Goal: Task Accomplishment & Management: Use online tool/utility

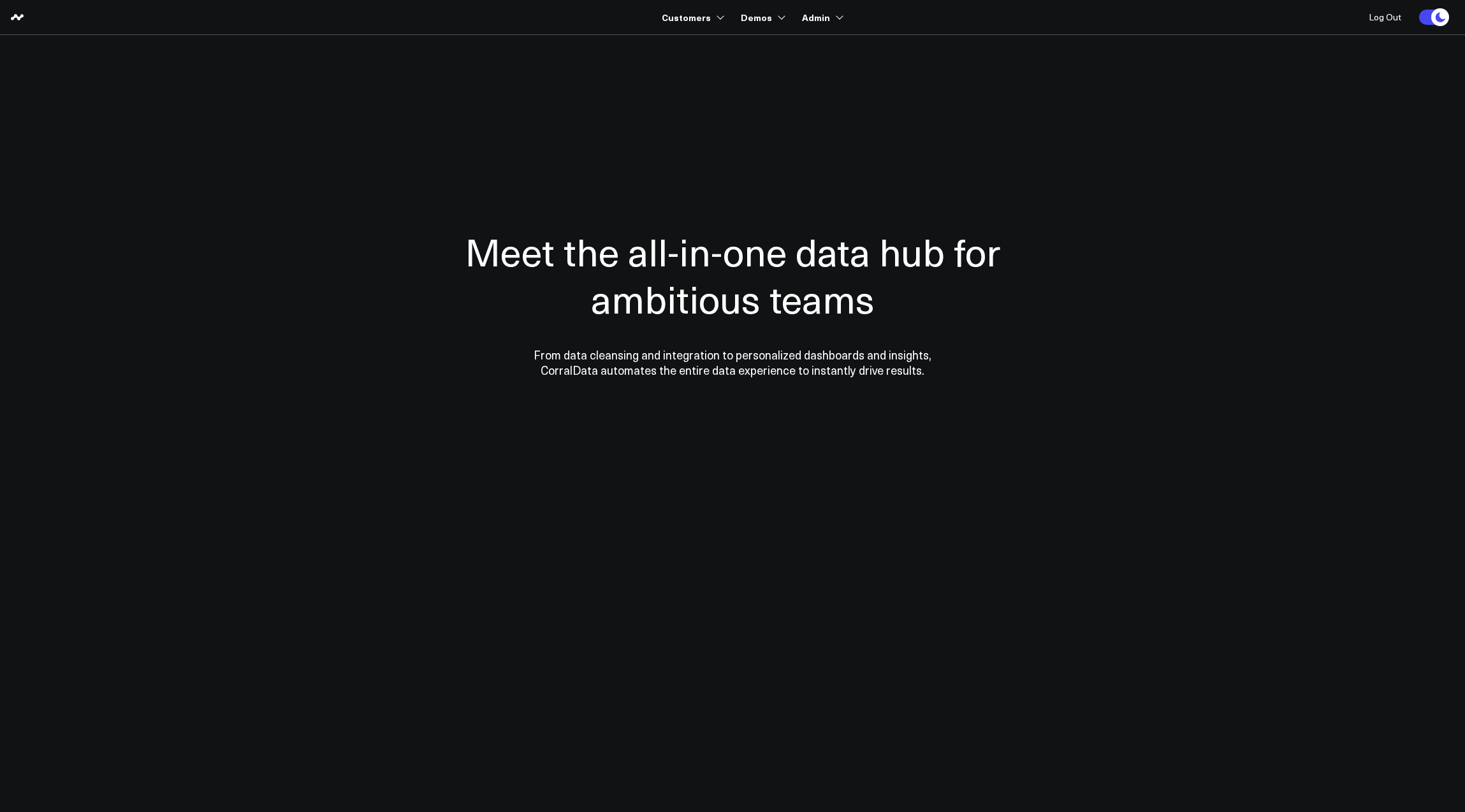
click at [639, 80] on section "Meet the all-in-one data hub for ambitious teams From data cleansing and integr…" at bounding box center [732, 258] width 918 height 446
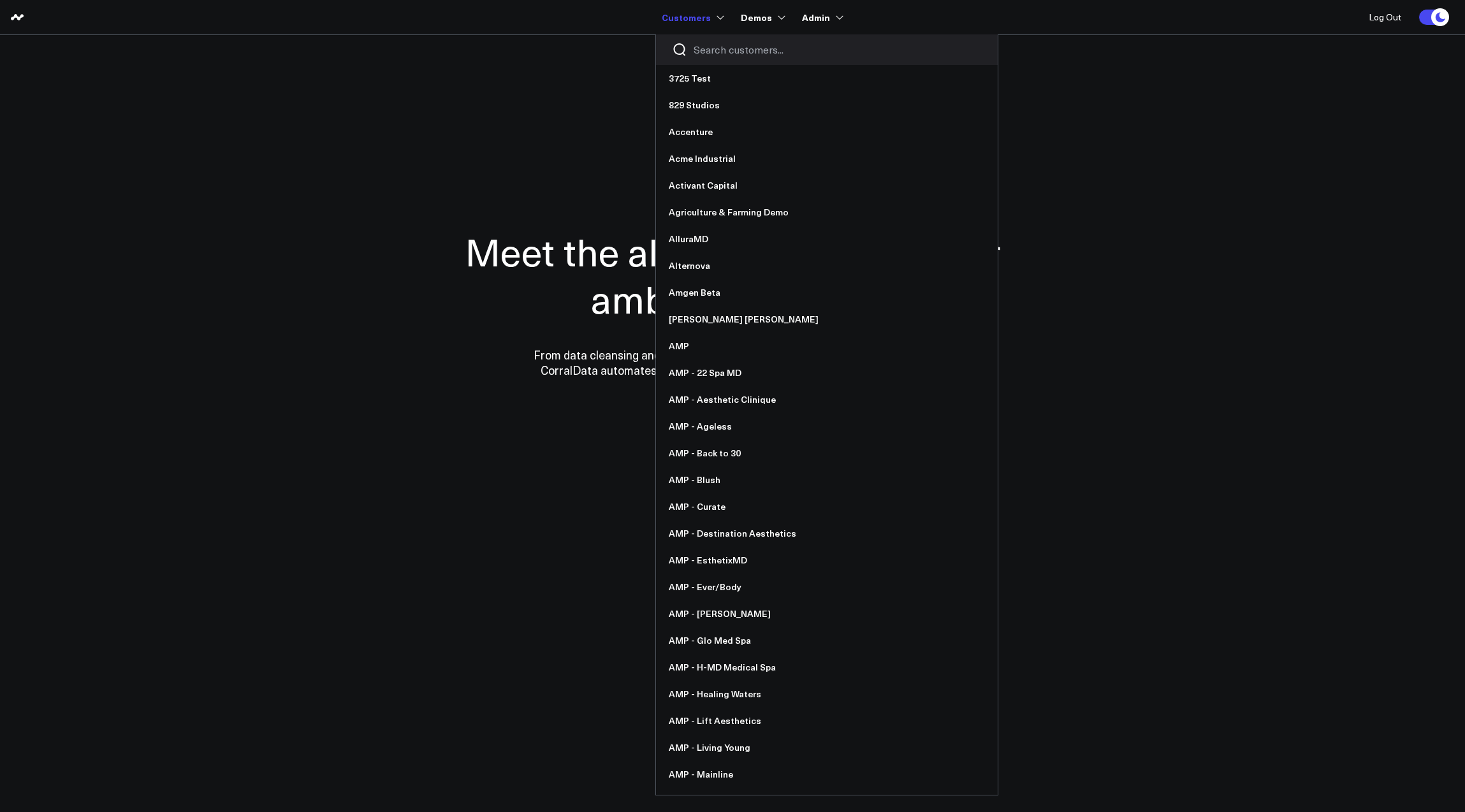
click at [735, 55] on input "Search customers input" at bounding box center [838, 50] width 289 height 14
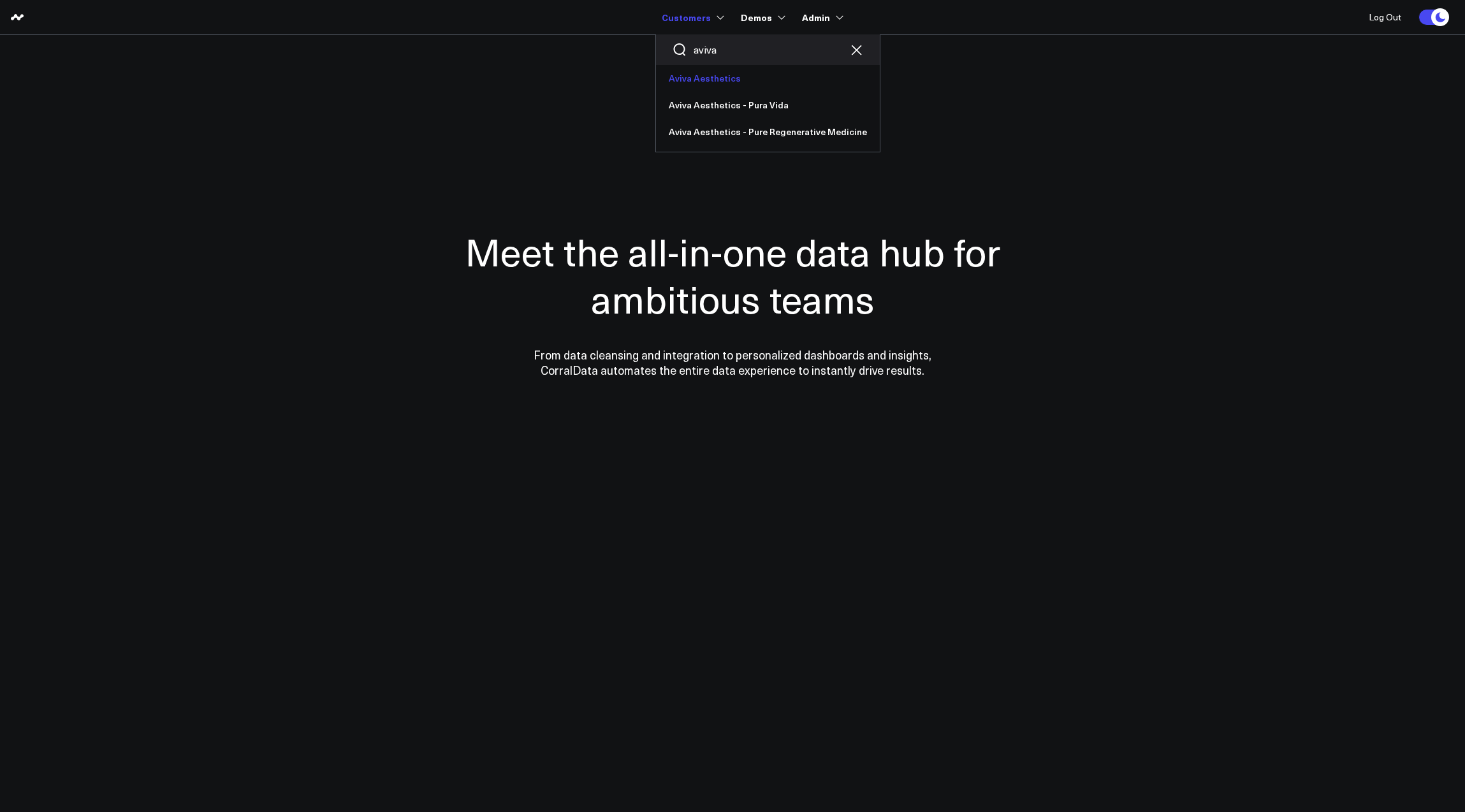
type input "aviva"
click at [736, 73] on link "Aviva Aesthetics" at bounding box center [768, 78] width 224 height 27
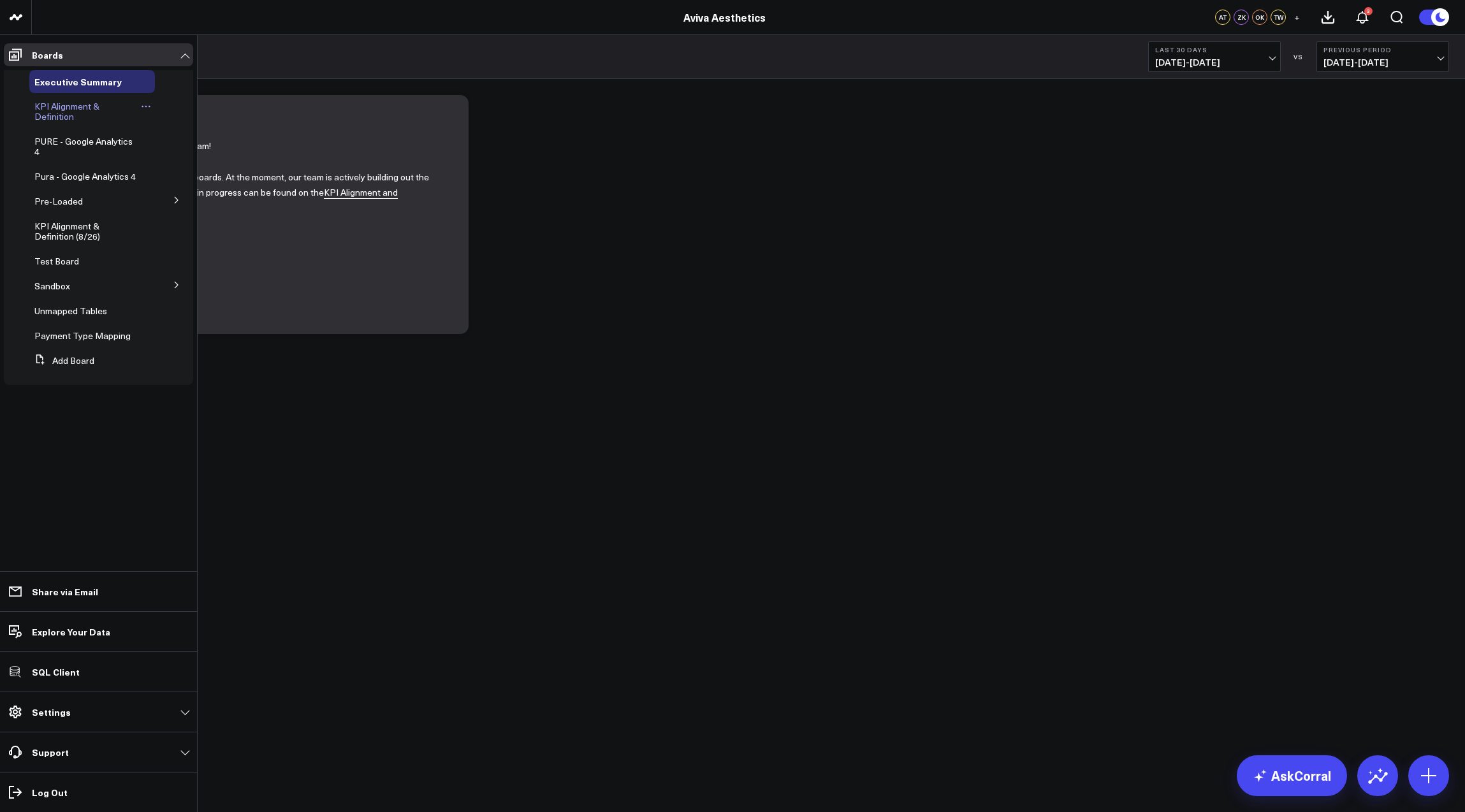
click at [74, 108] on span "KPI Alignment & Definition" at bounding box center [67, 111] width 65 height 22
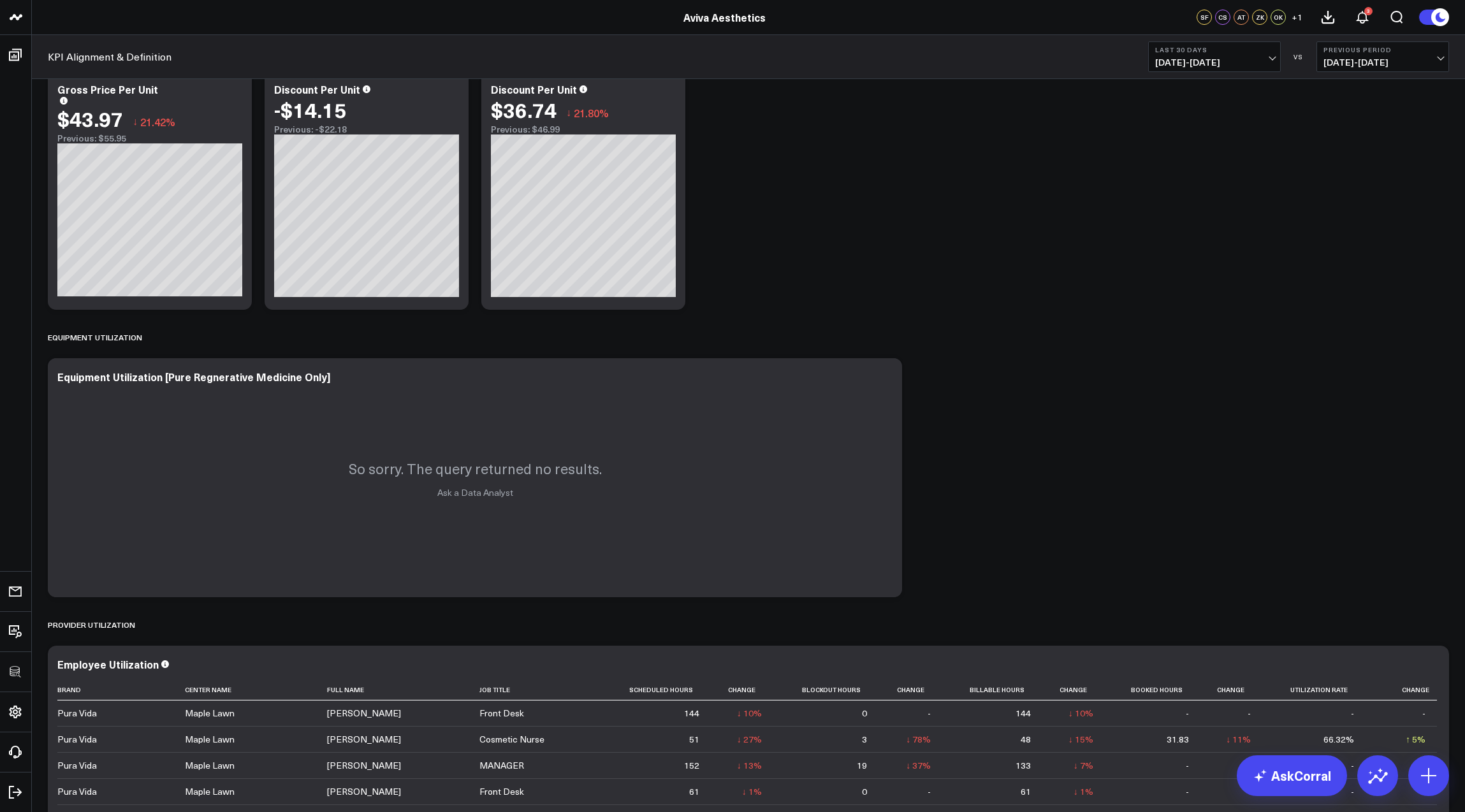
scroll to position [5060, 0]
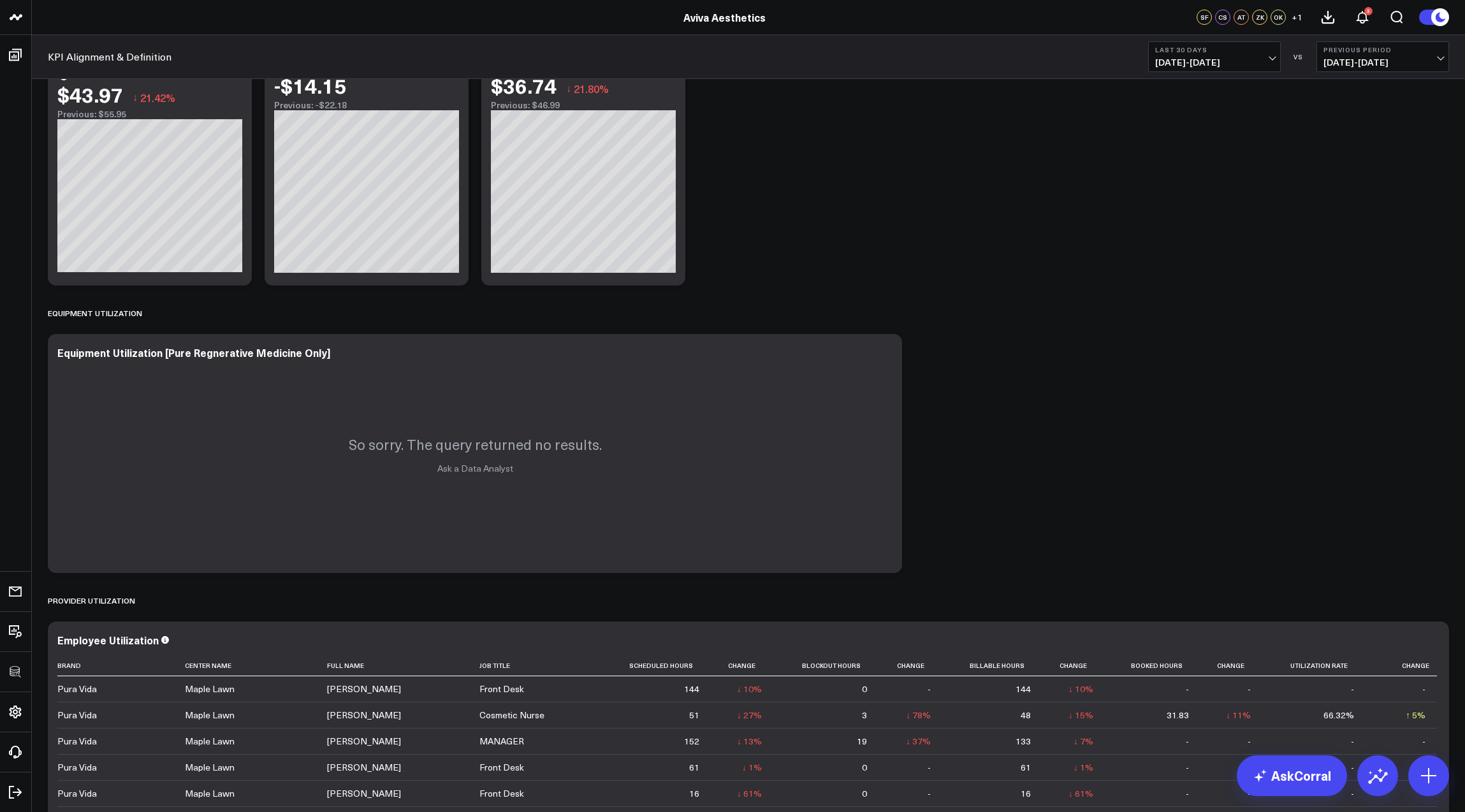
click at [1216, 59] on span "08/23/25 - 09/21/25" at bounding box center [1214, 62] width 118 height 10
click at [1214, 209] on link "Last 365 Days" at bounding box center [1215, 208] width 132 height 24
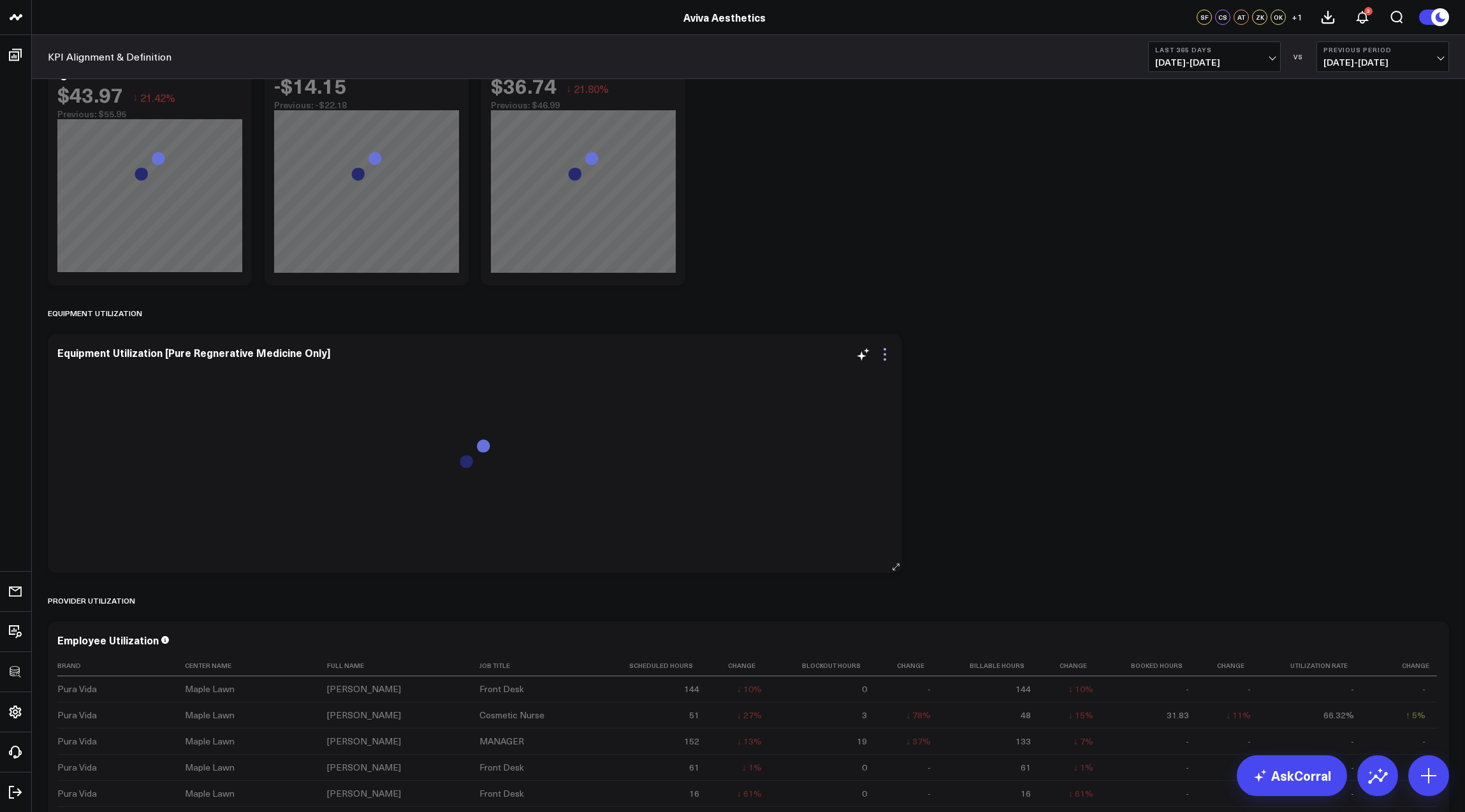
click at [887, 353] on icon at bounding box center [885, 354] width 15 height 15
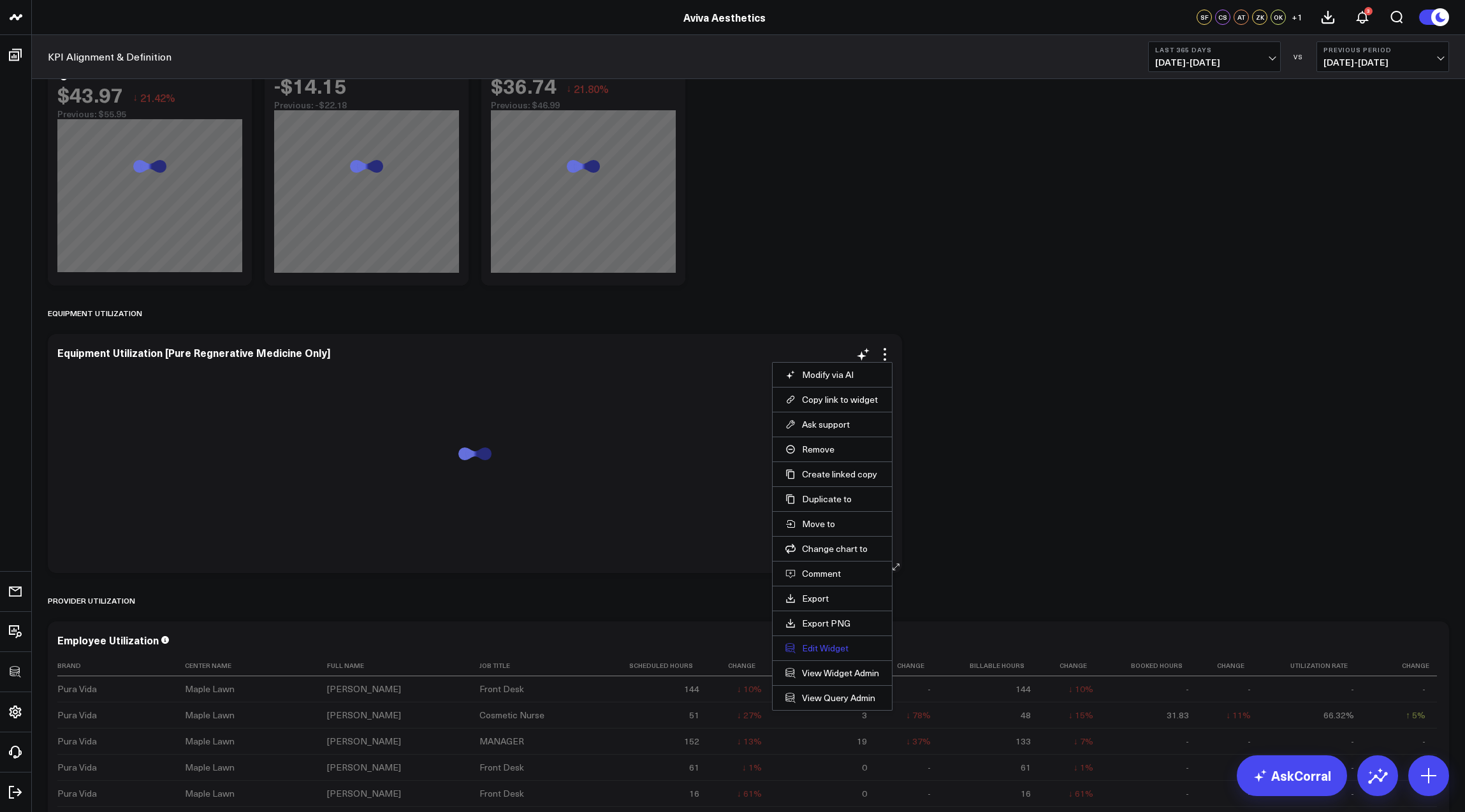
click at [811, 650] on button "Edit Widget" at bounding box center [833, 648] width 94 height 11
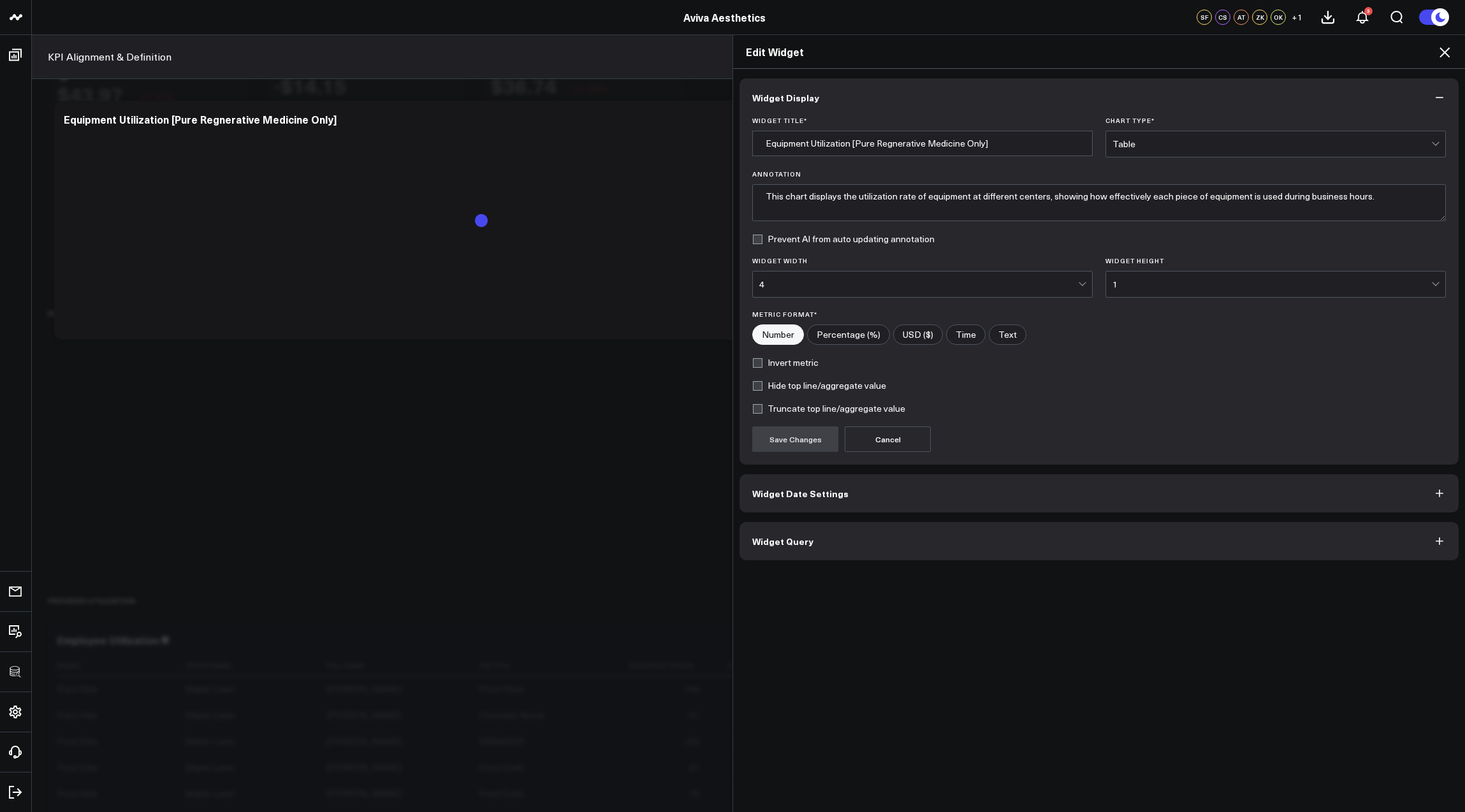
click at [796, 531] on button "Widget Query" at bounding box center [1099, 541] width 719 height 38
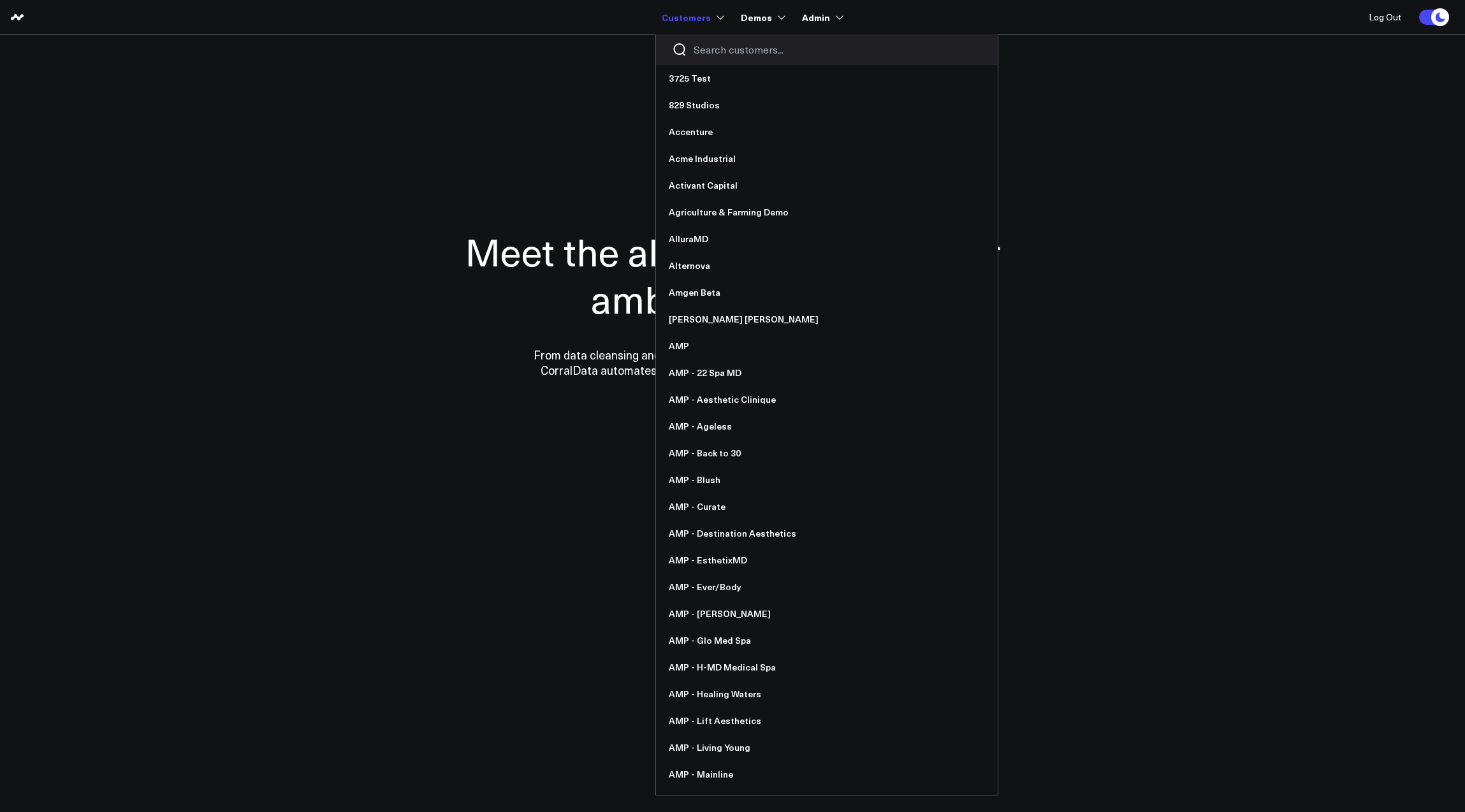
click at [704, 46] on input "Search customers input" at bounding box center [838, 50] width 289 height 14
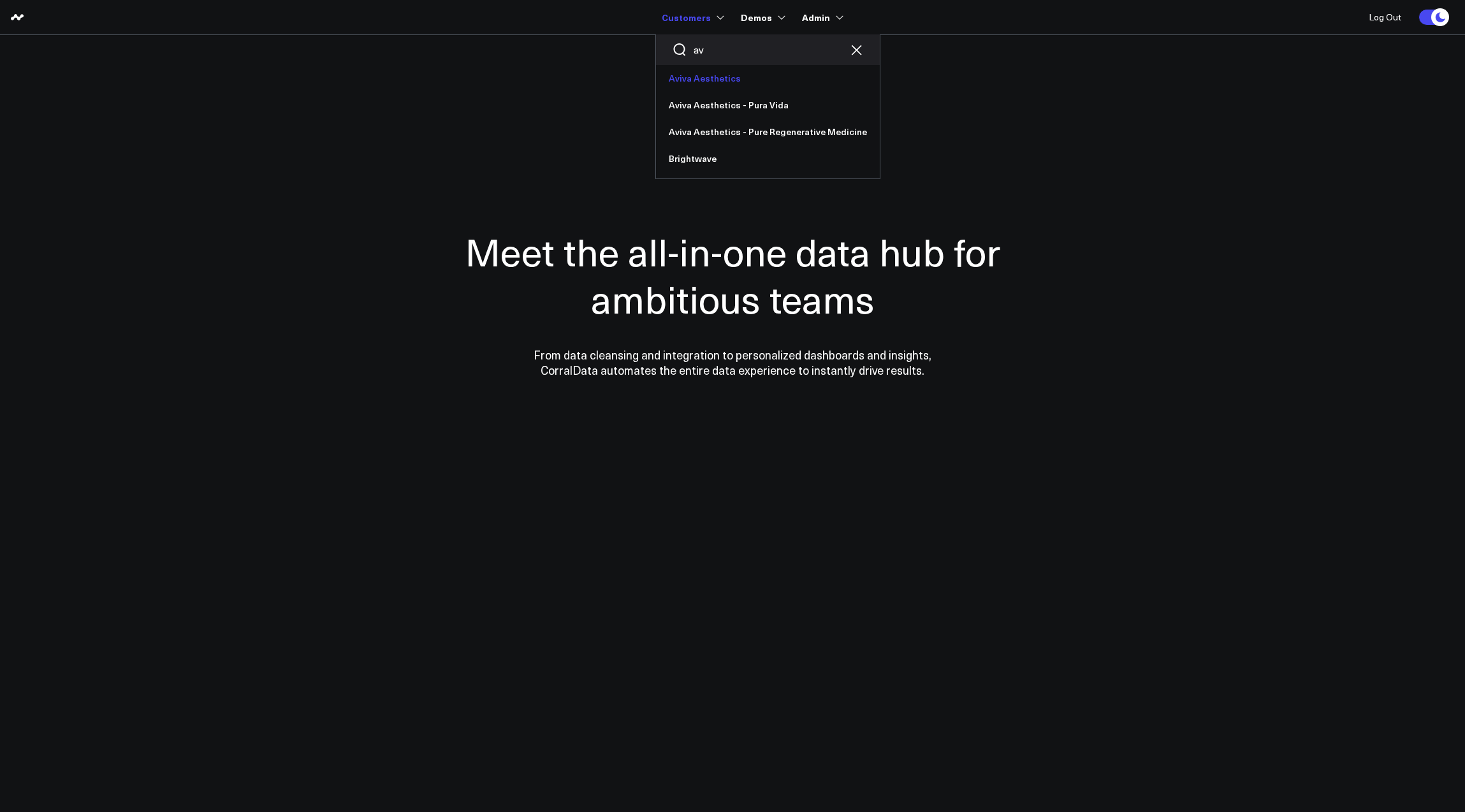
type input "av"
click at [701, 80] on link "Aviva Aesthetics" at bounding box center [768, 78] width 224 height 27
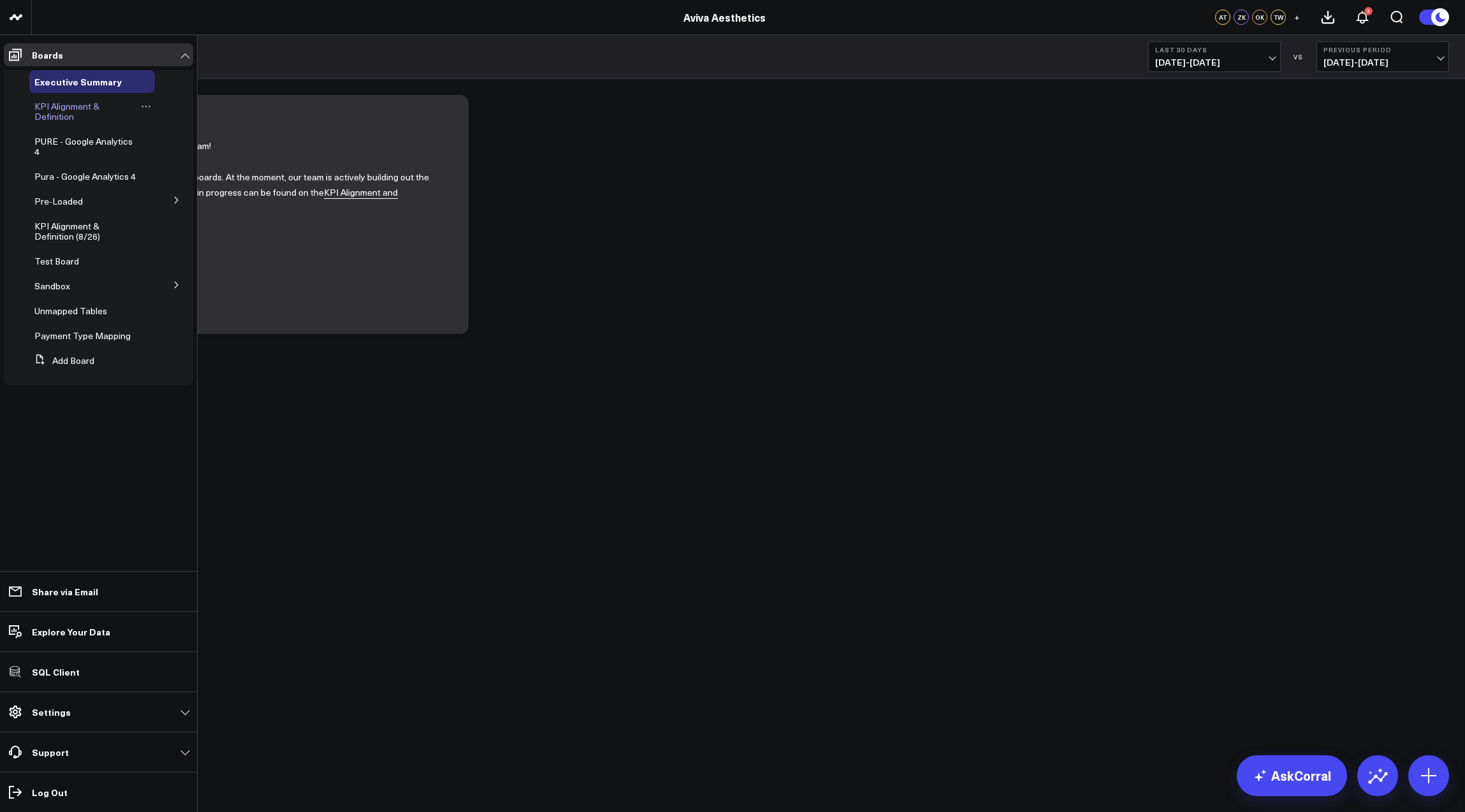
click at [73, 109] on span "KPI Alignment & Definition" at bounding box center [67, 111] width 65 height 22
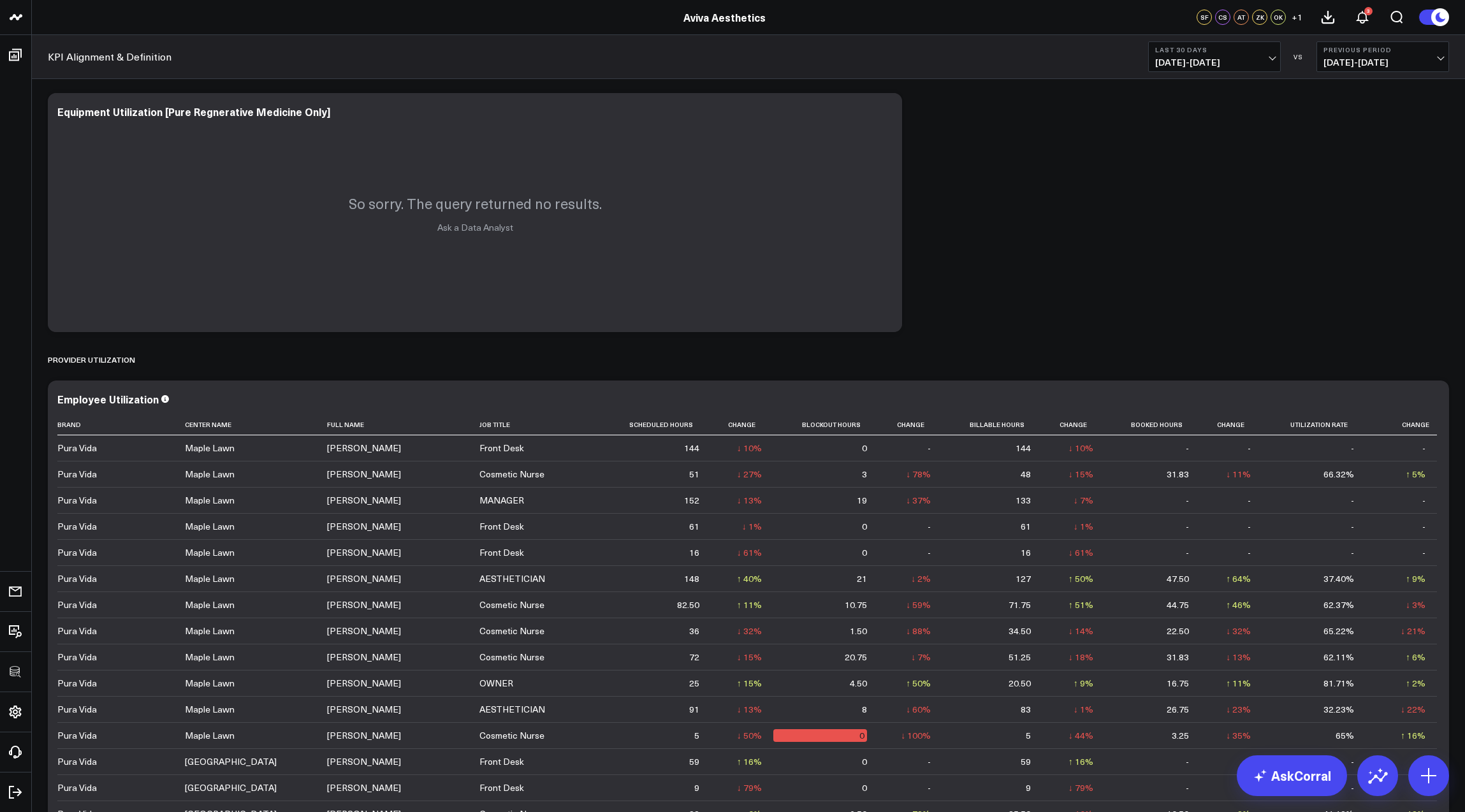
scroll to position [5198, 0]
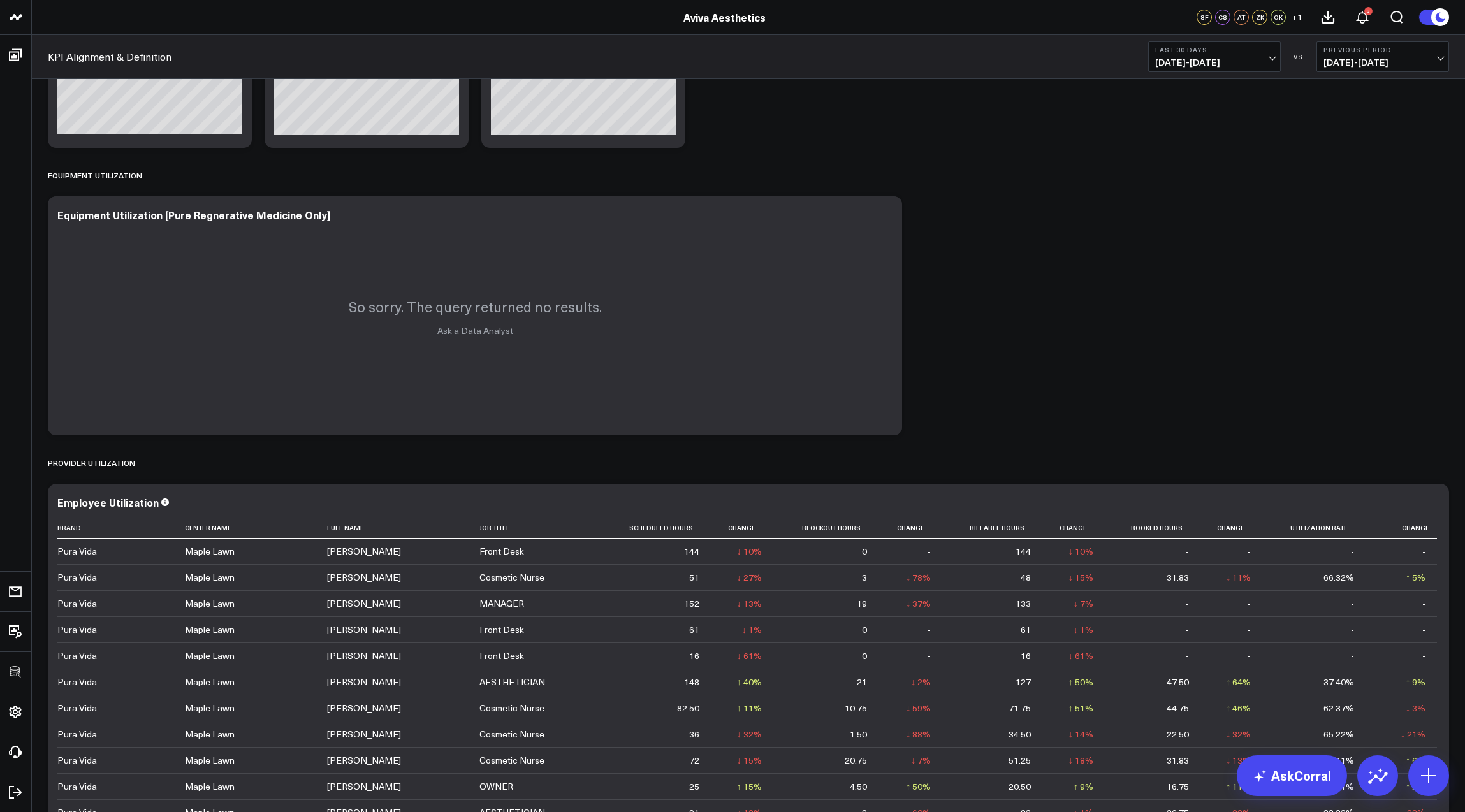
click at [1160, 70] on button "Last 30 Days 08/23/25 - 09/21/25" at bounding box center [1214, 57] width 132 height 31
click at [1171, 111] on link "Last 7 Days" at bounding box center [1215, 108] width 132 height 24
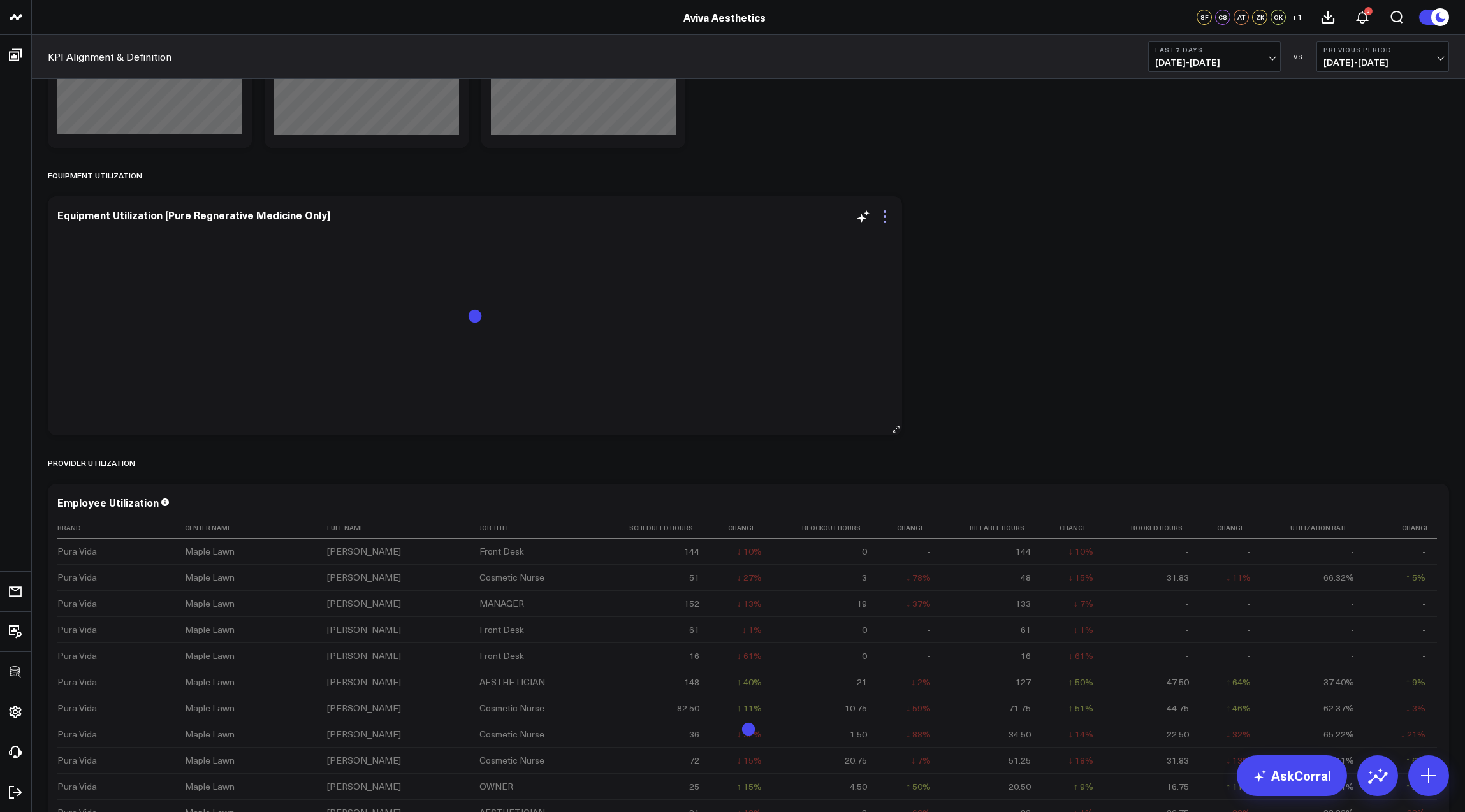
click at [884, 218] on icon at bounding box center [885, 217] width 3 height 3
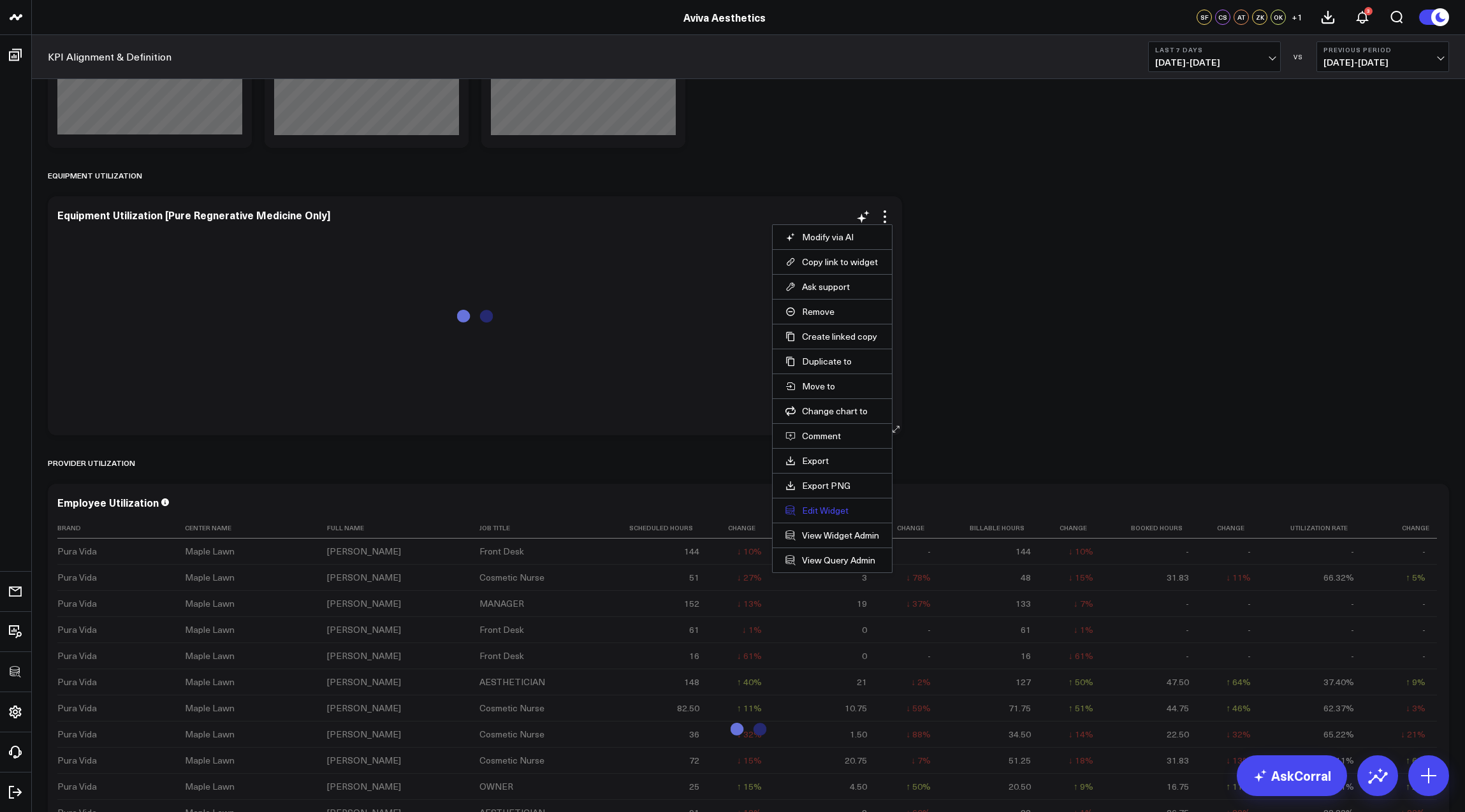
click at [798, 506] on button "Edit Widget" at bounding box center [833, 510] width 94 height 11
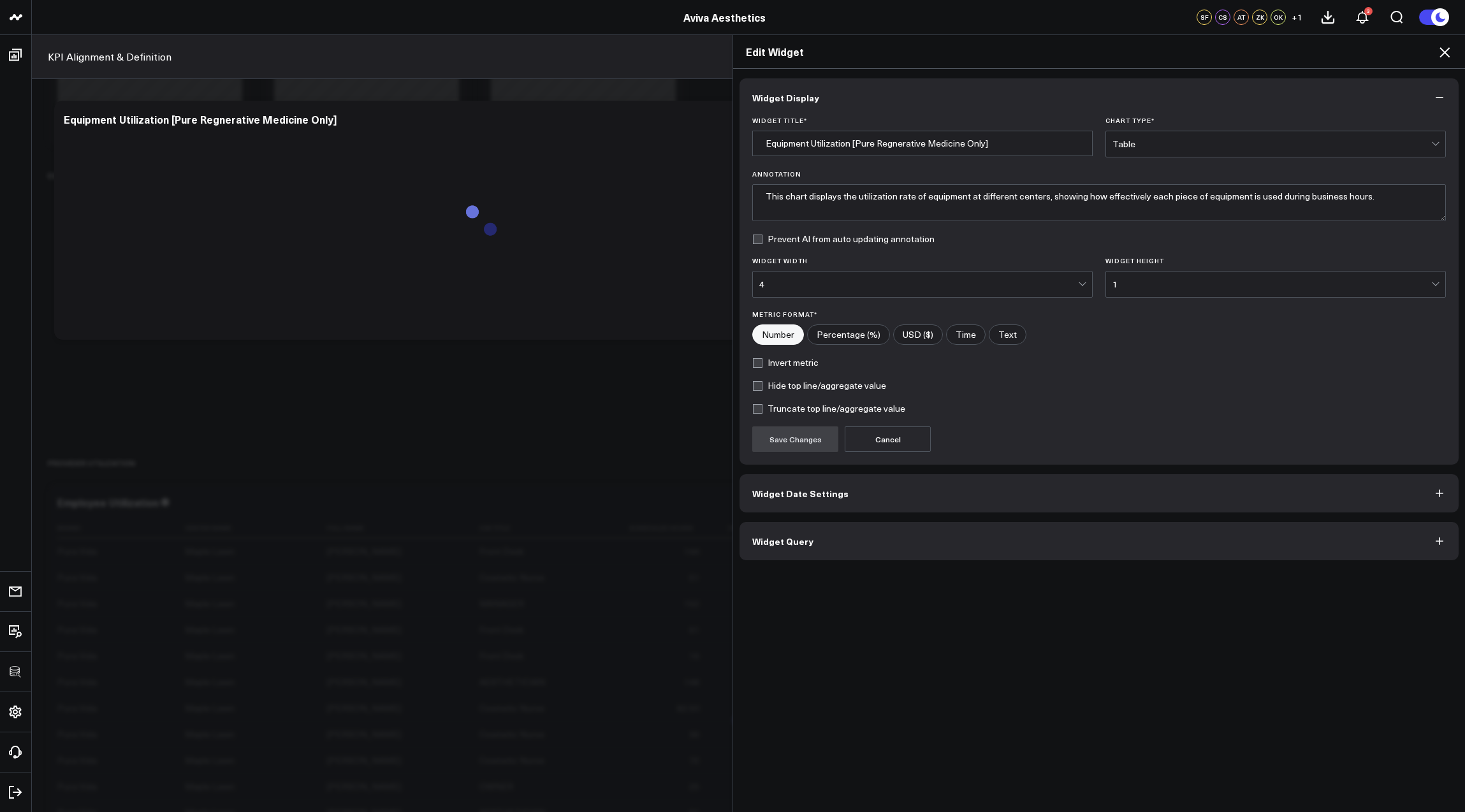
click at [831, 552] on button "Widget Query" at bounding box center [1099, 541] width 719 height 38
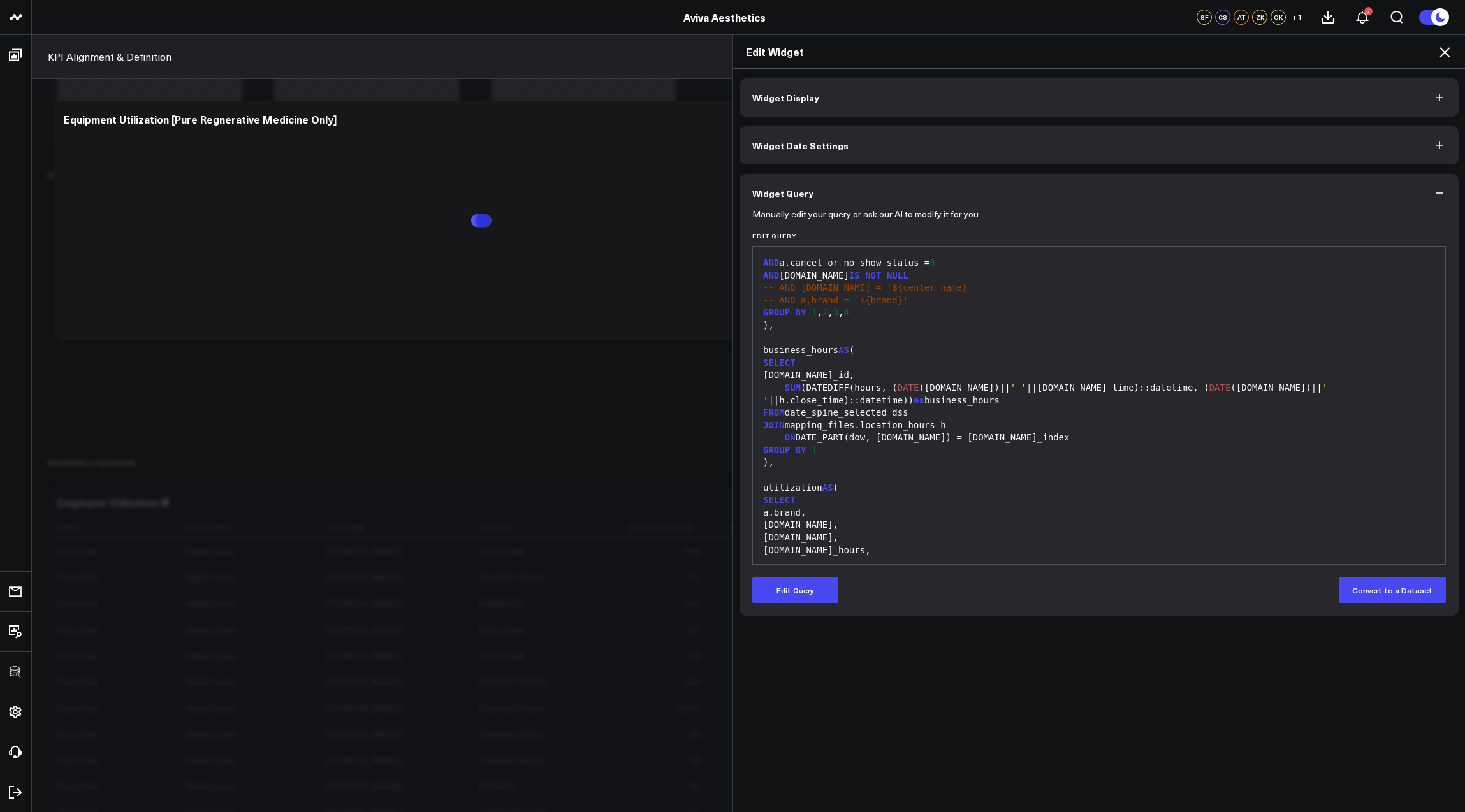
scroll to position [526, 0]
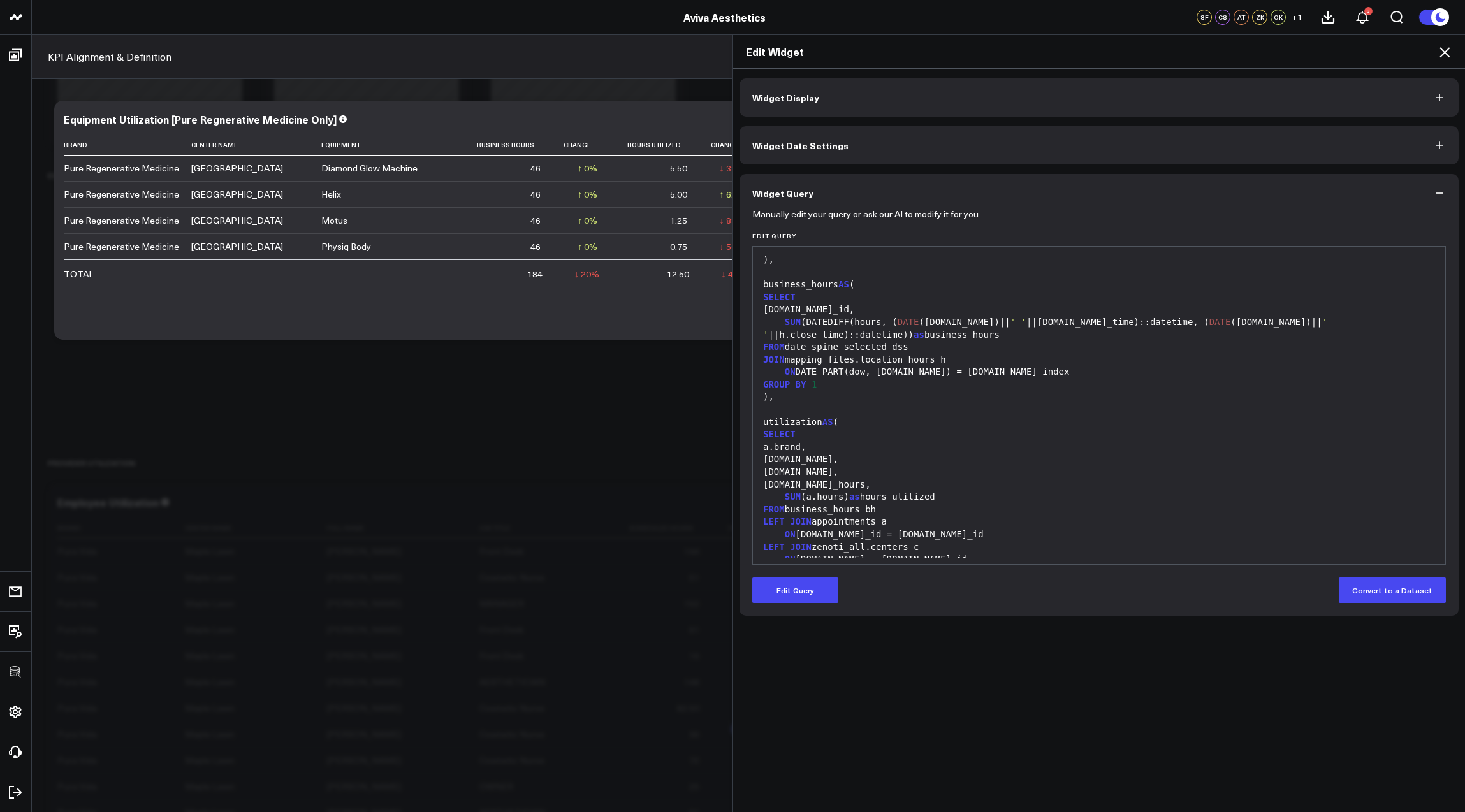
click at [1440, 59] on icon at bounding box center [1445, 52] width 15 height 15
